Goal: Navigation & Orientation: Find specific page/section

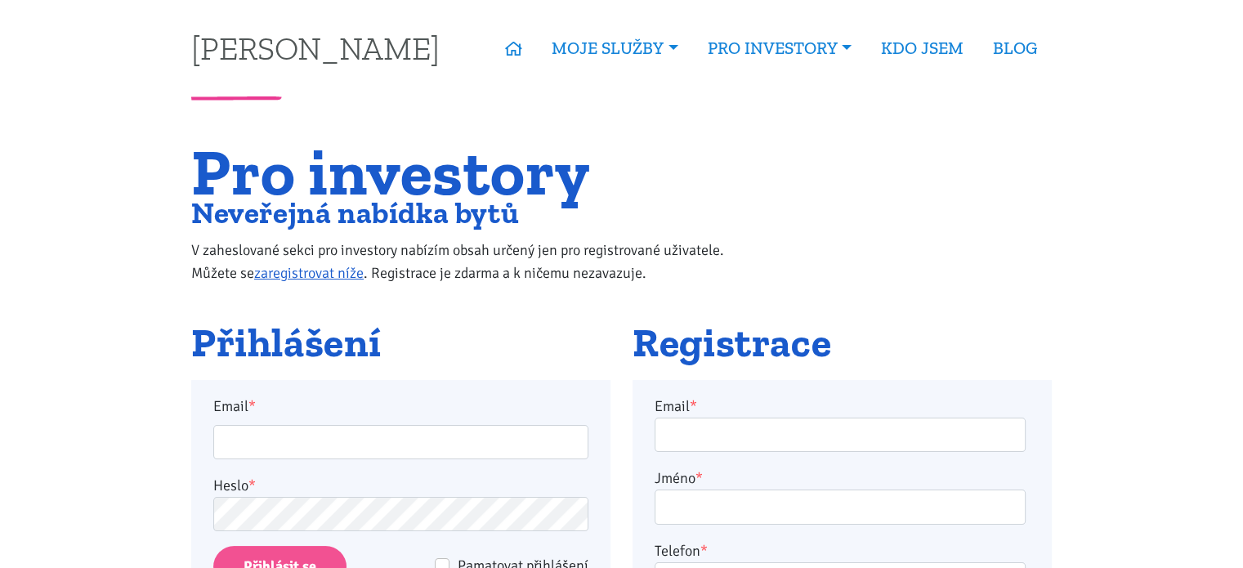
scroll to position [100, 0]
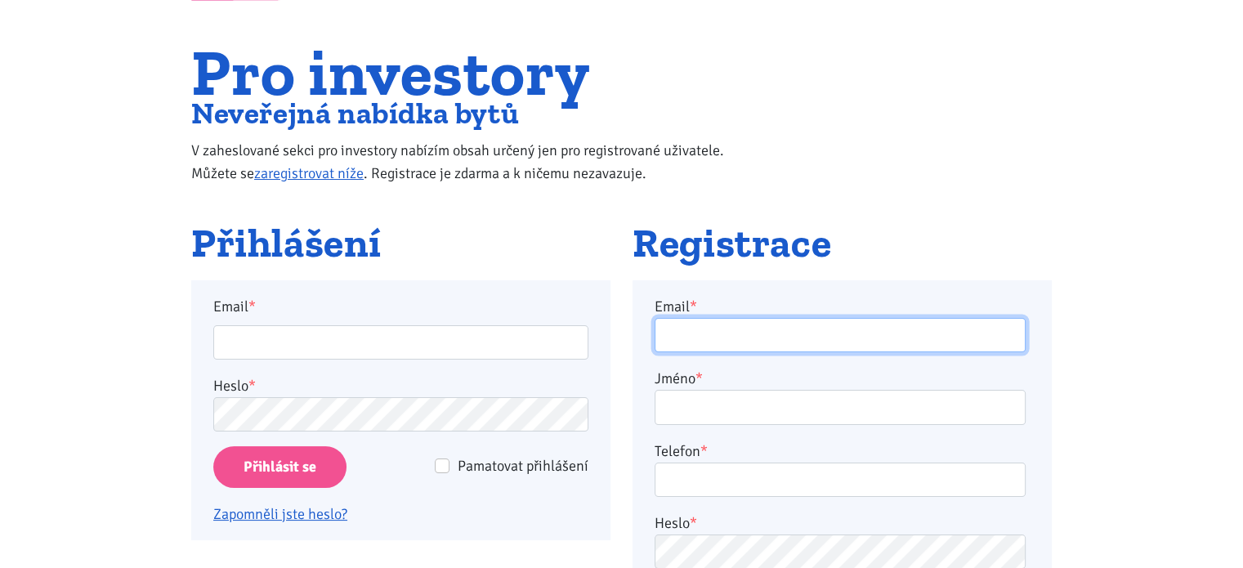
type input "[EMAIL_ADDRESS][DOMAIN_NAME]"
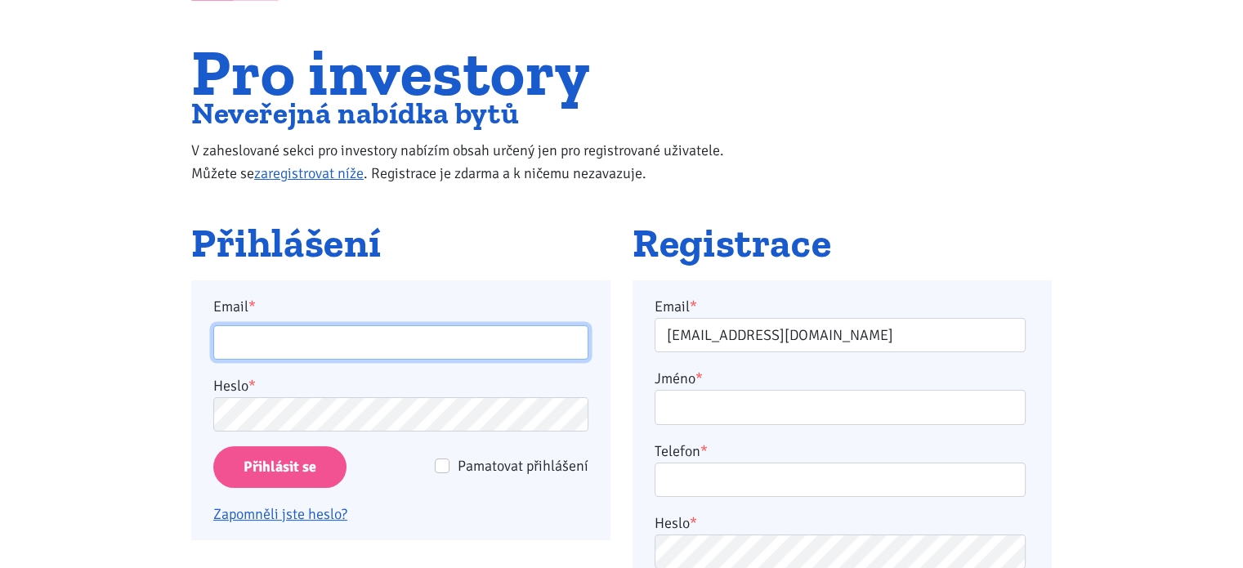
type input "[EMAIL_ADDRESS][DOMAIN_NAME]"
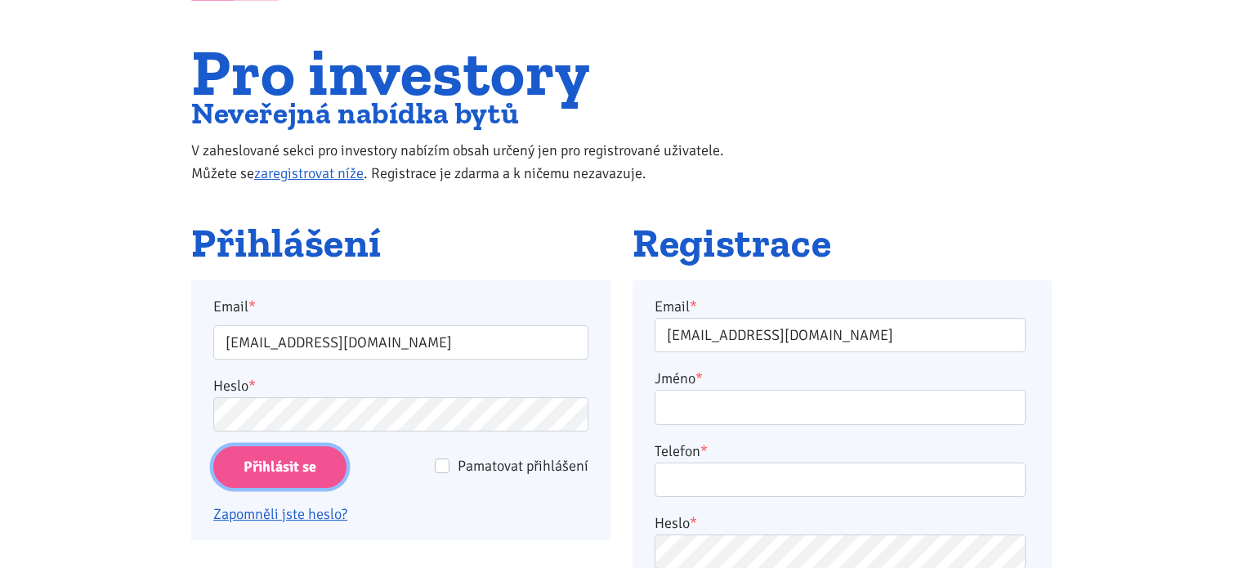
click at [260, 463] on input "Přihlásit se" at bounding box center [279, 467] width 133 height 42
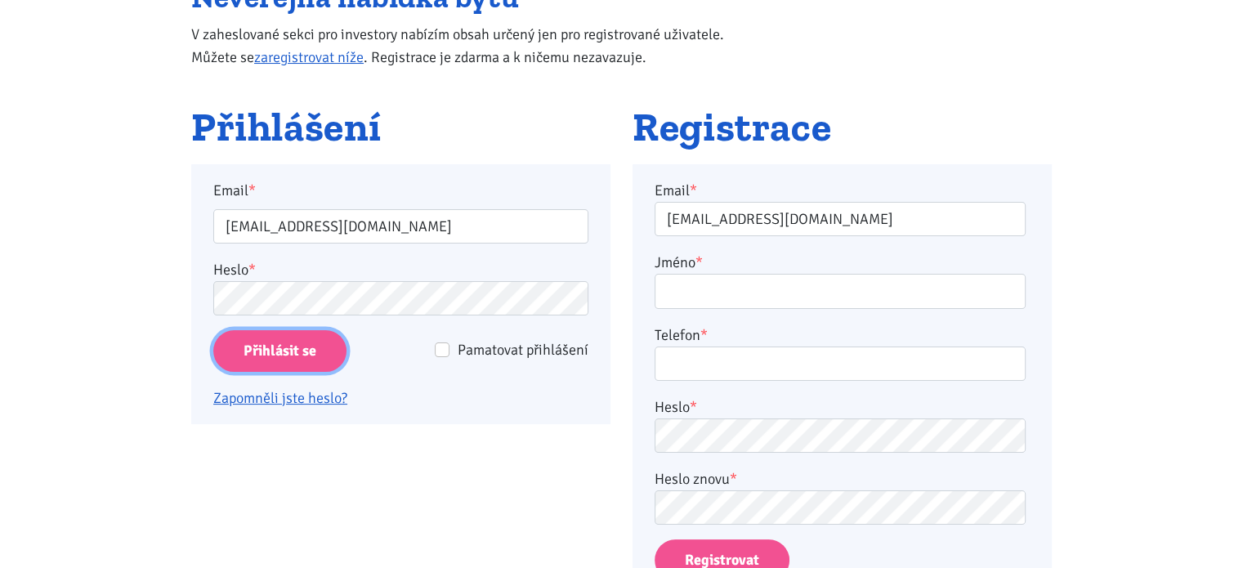
scroll to position [216, 0]
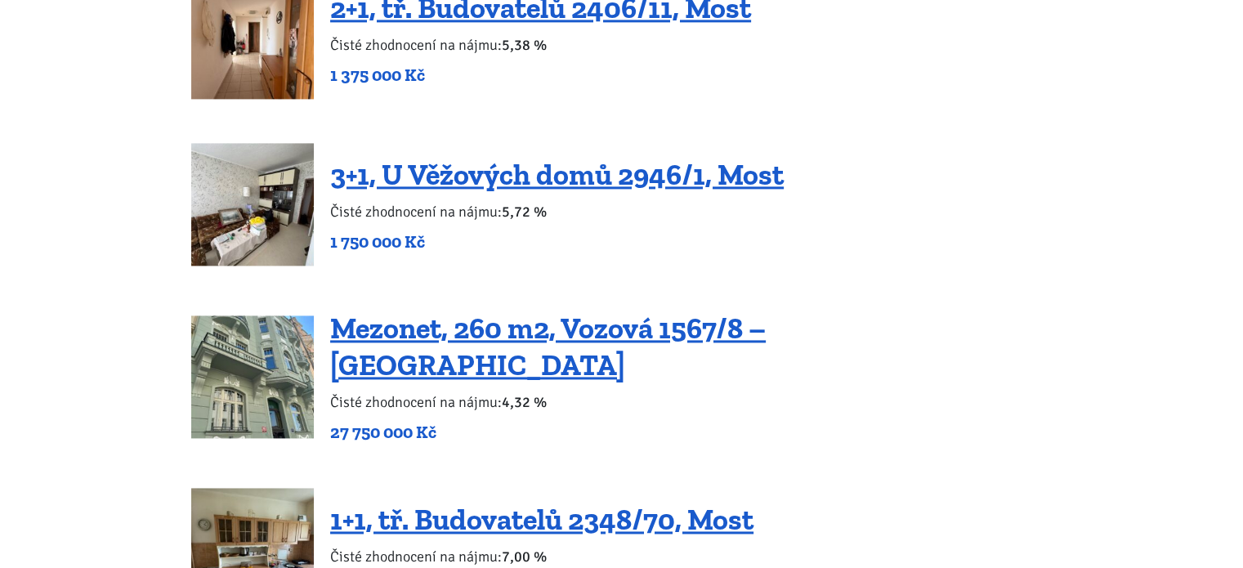
scroll to position [2085, 0]
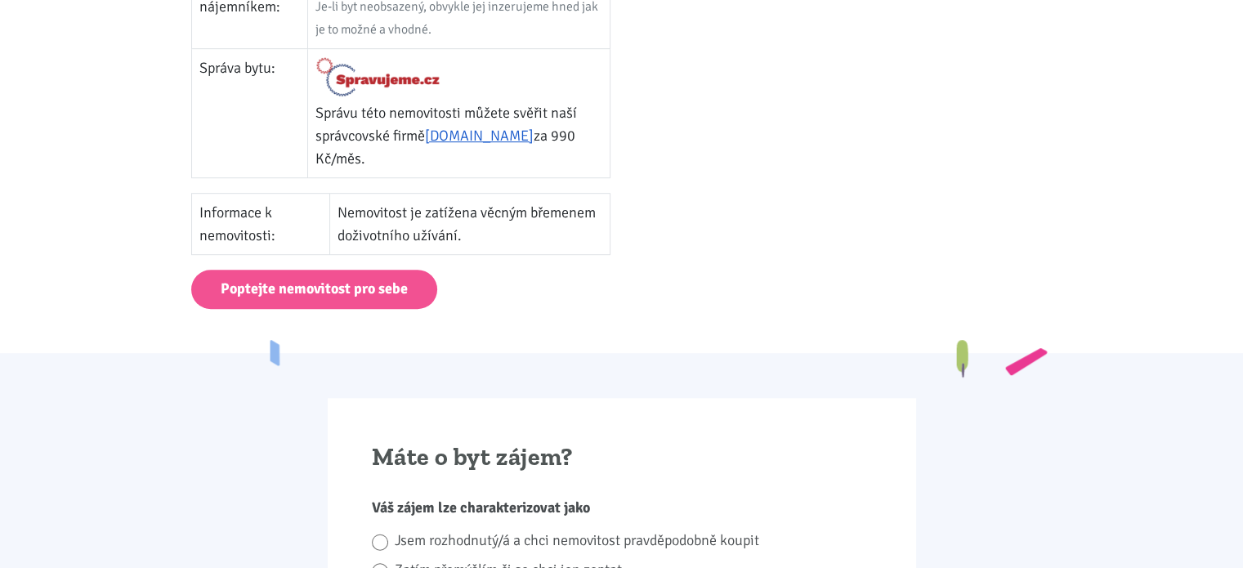
scroll to position [927, 0]
